Goal: Task Accomplishment & Management: Manage account settings

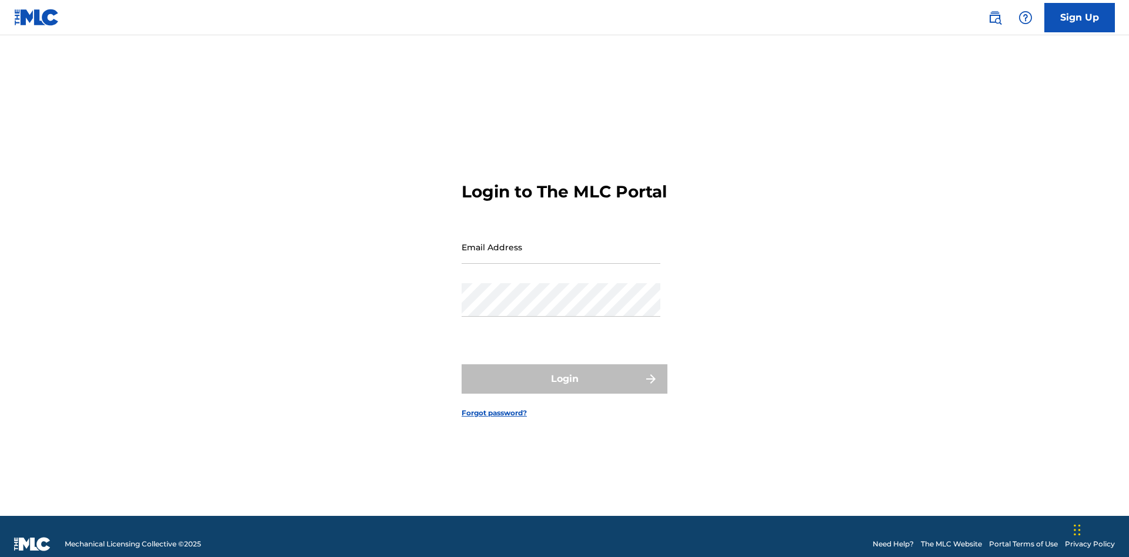
scroll to position [15, 0]
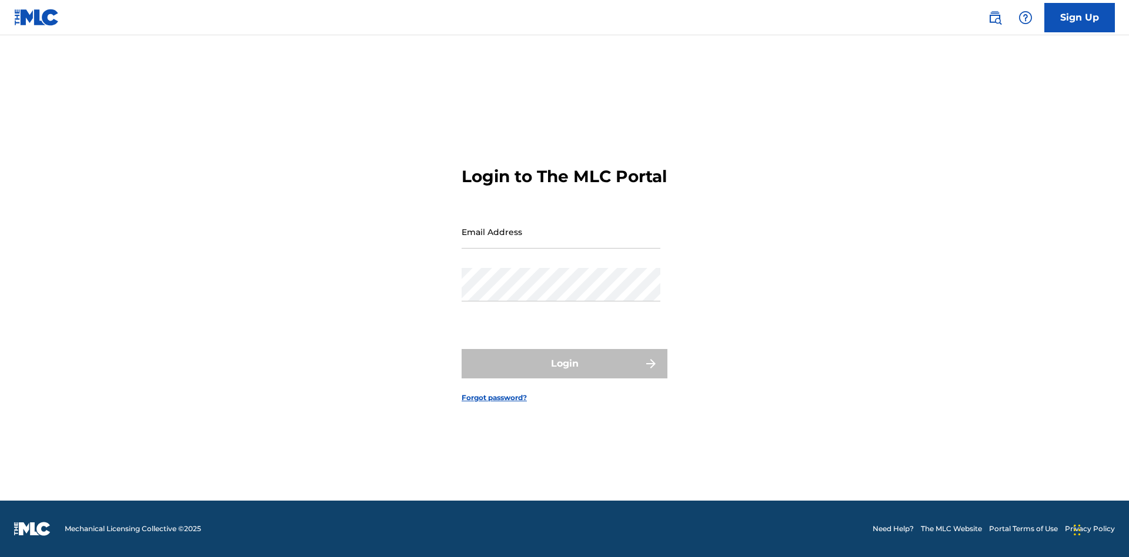
click at [561, 242] on input "Email Address" at bounding box center [561, 232] width 199 height 34
type input "Duke.McTesterson@gmail.com"
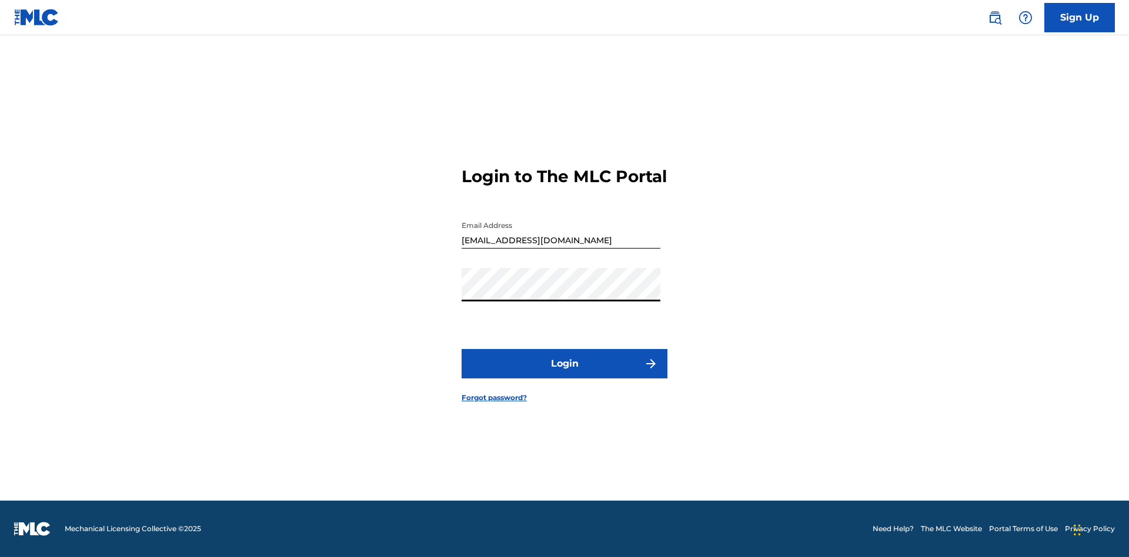
click at [564, 374] on button "Login" at bounding box center [565, 363] width 206 height 29
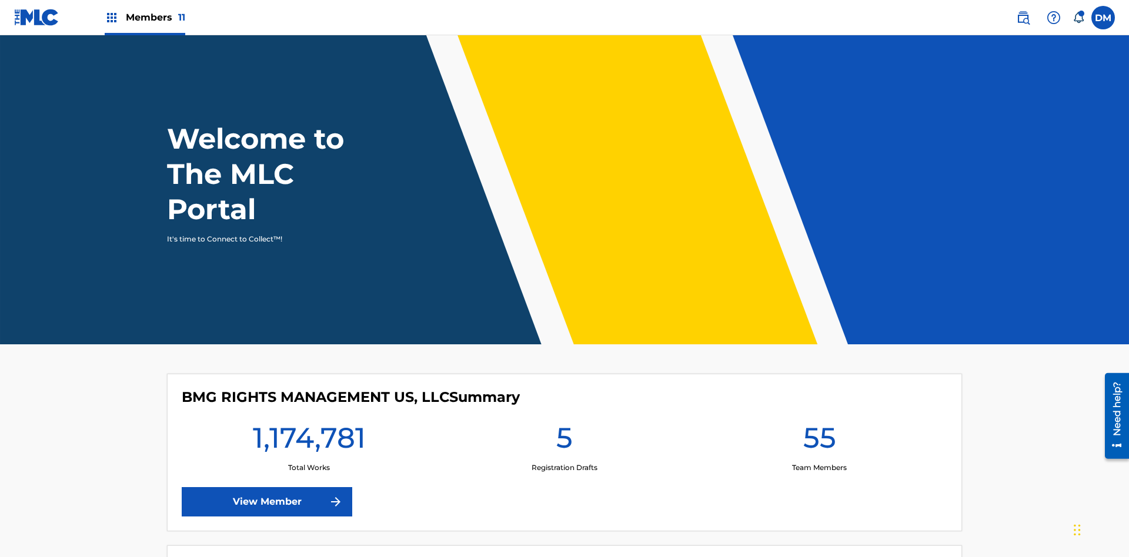
scroll to position [51, 0]
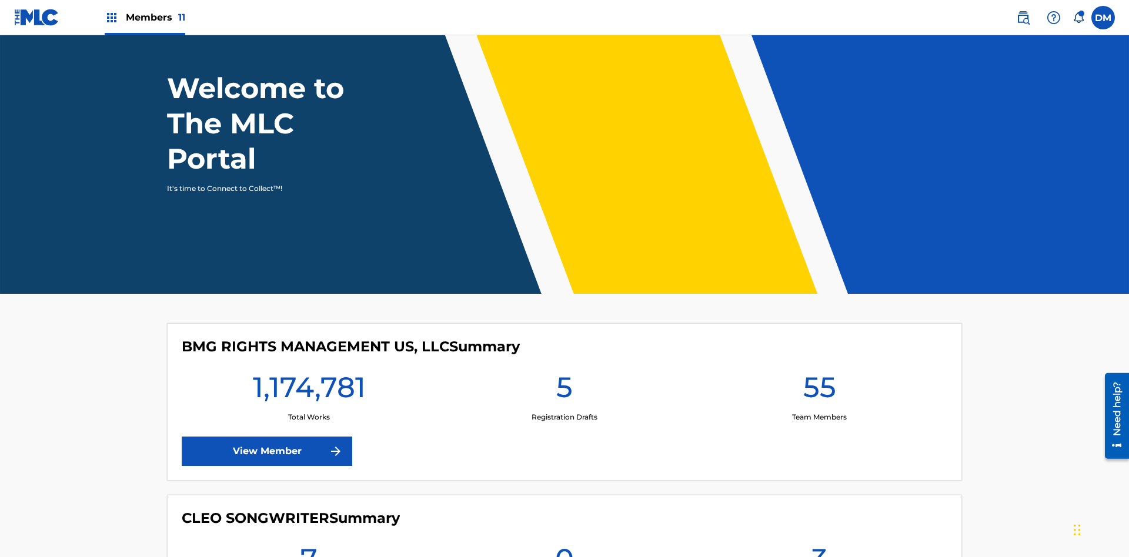
click at [145, 17] on span "Members 11" at bounding box center [155, 18] width 59 height 14
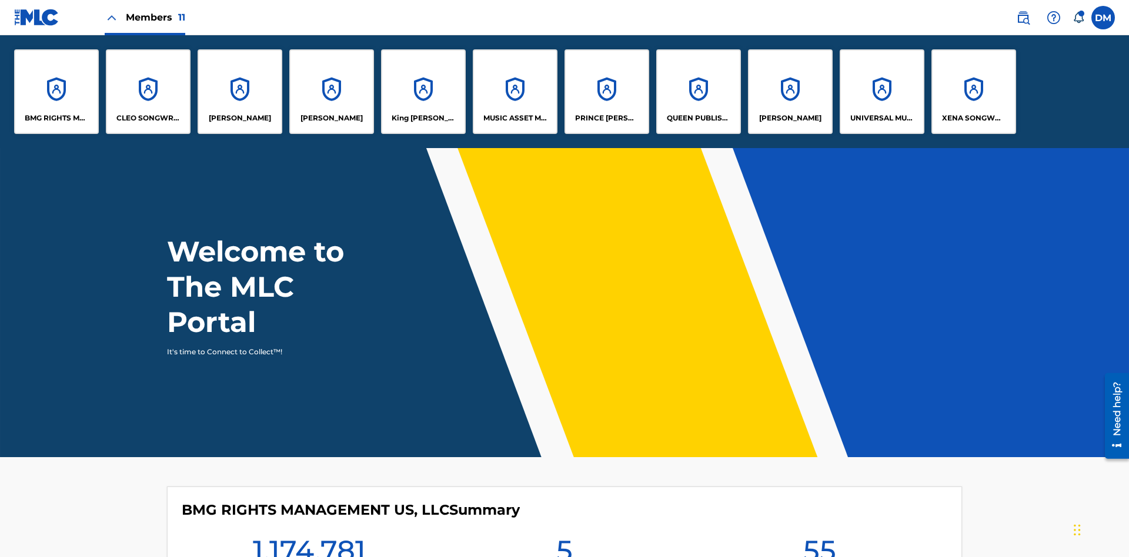
scroll to position [0, 0]
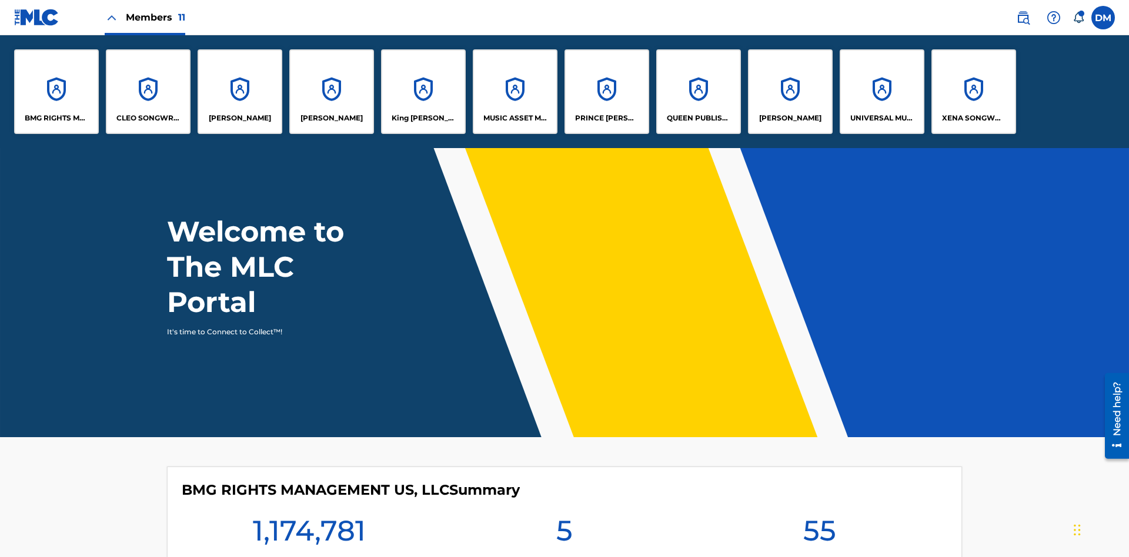
click at [881, 118] on p "UNIVERSAL MUSIC PUB GROUP" at bounding box center [882, 118] width 64 height 11
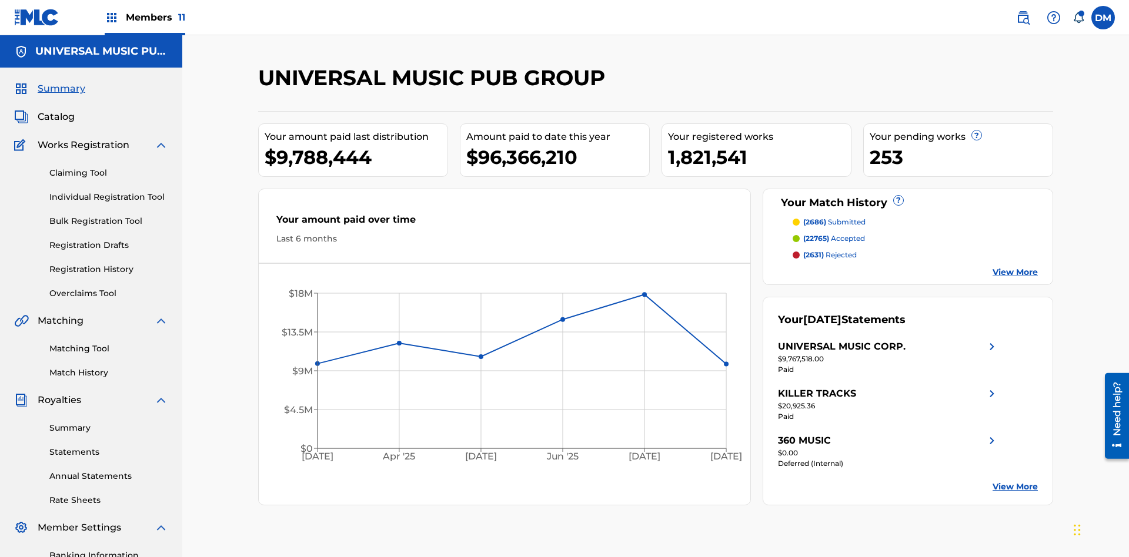
click at [109, 550] on link "Banking Information" at bounding box center [108, 556] width 119 height 12
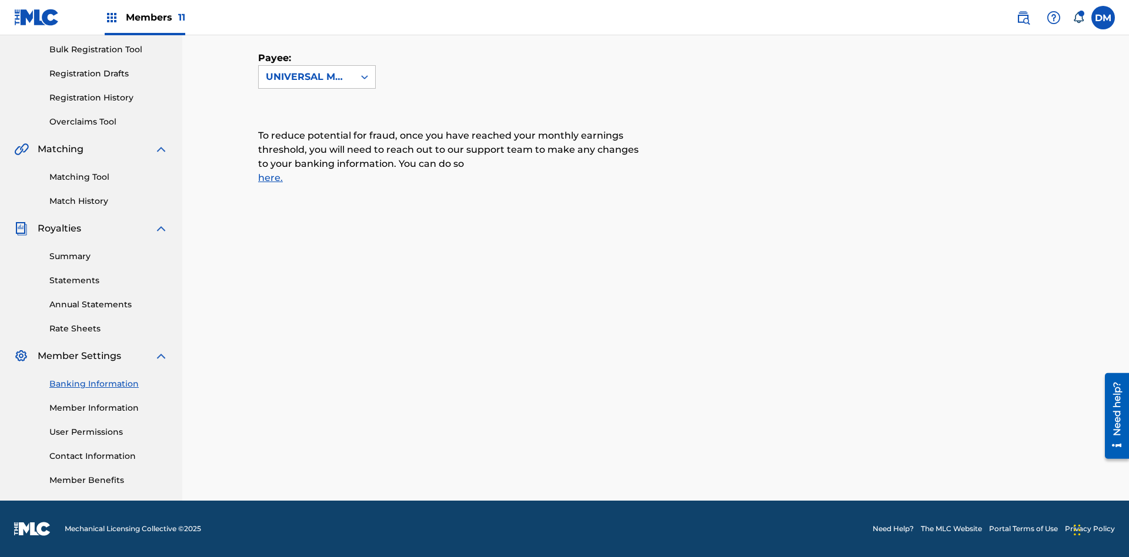
scroll to position [214, 0]
click at [145, 17] on span "Members 11" at bounding box center [155, 18] width 59 height 14
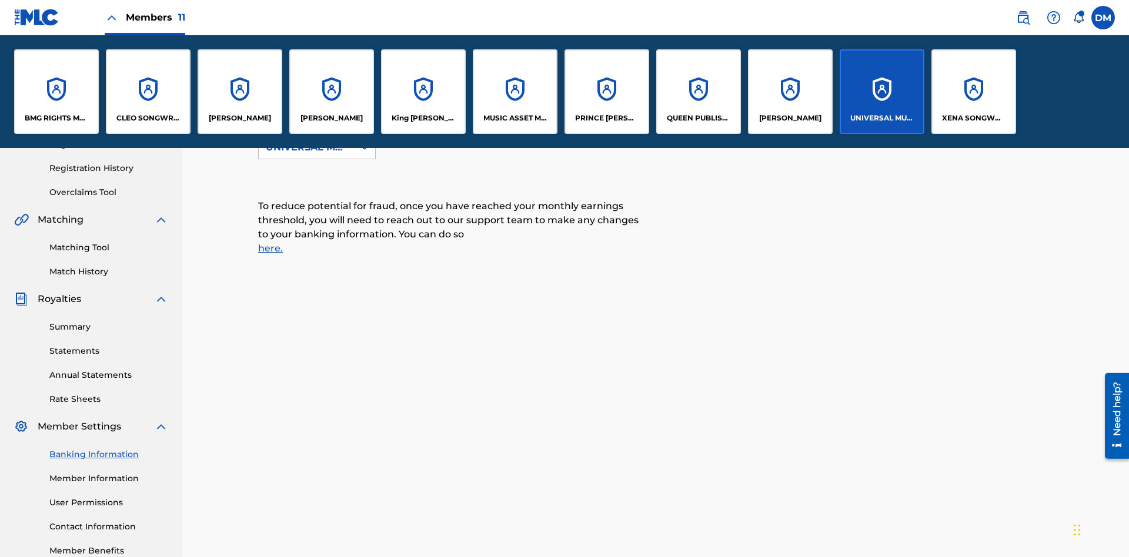
click at [790, 118] on p "RONALD MCTESTERSON" at bounding box center [790, 118] width 62 height 11
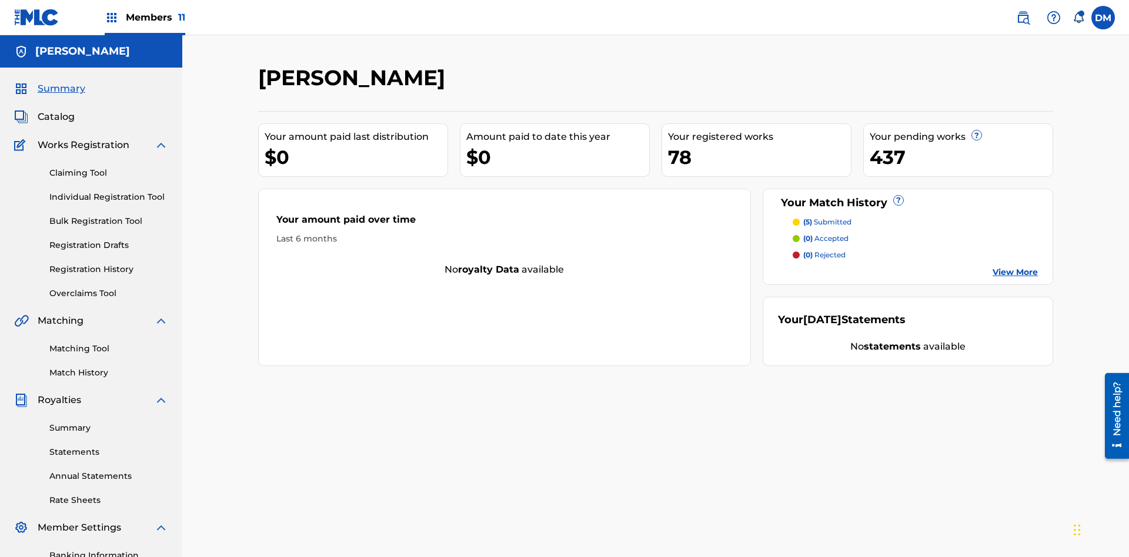
click at [109, 550] on link "Banking Information" at bounding box center [108, 556] width 119 height 12
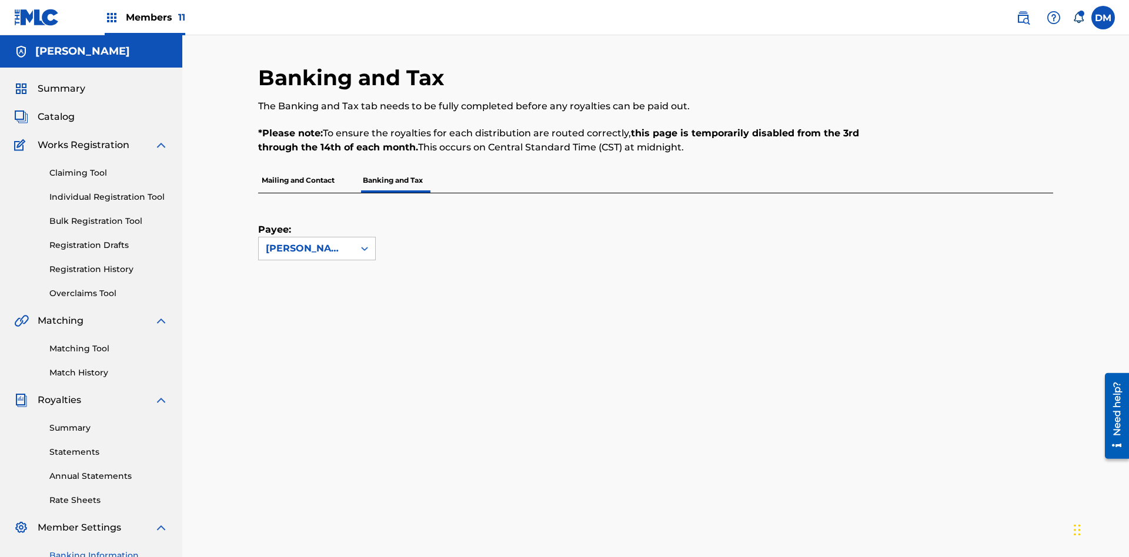
click at [145, 17] on span "Members 11" at bounding box center [155, 18] width 59 height 14
